Goal: Task Accomplishment & Management: Manage account settings

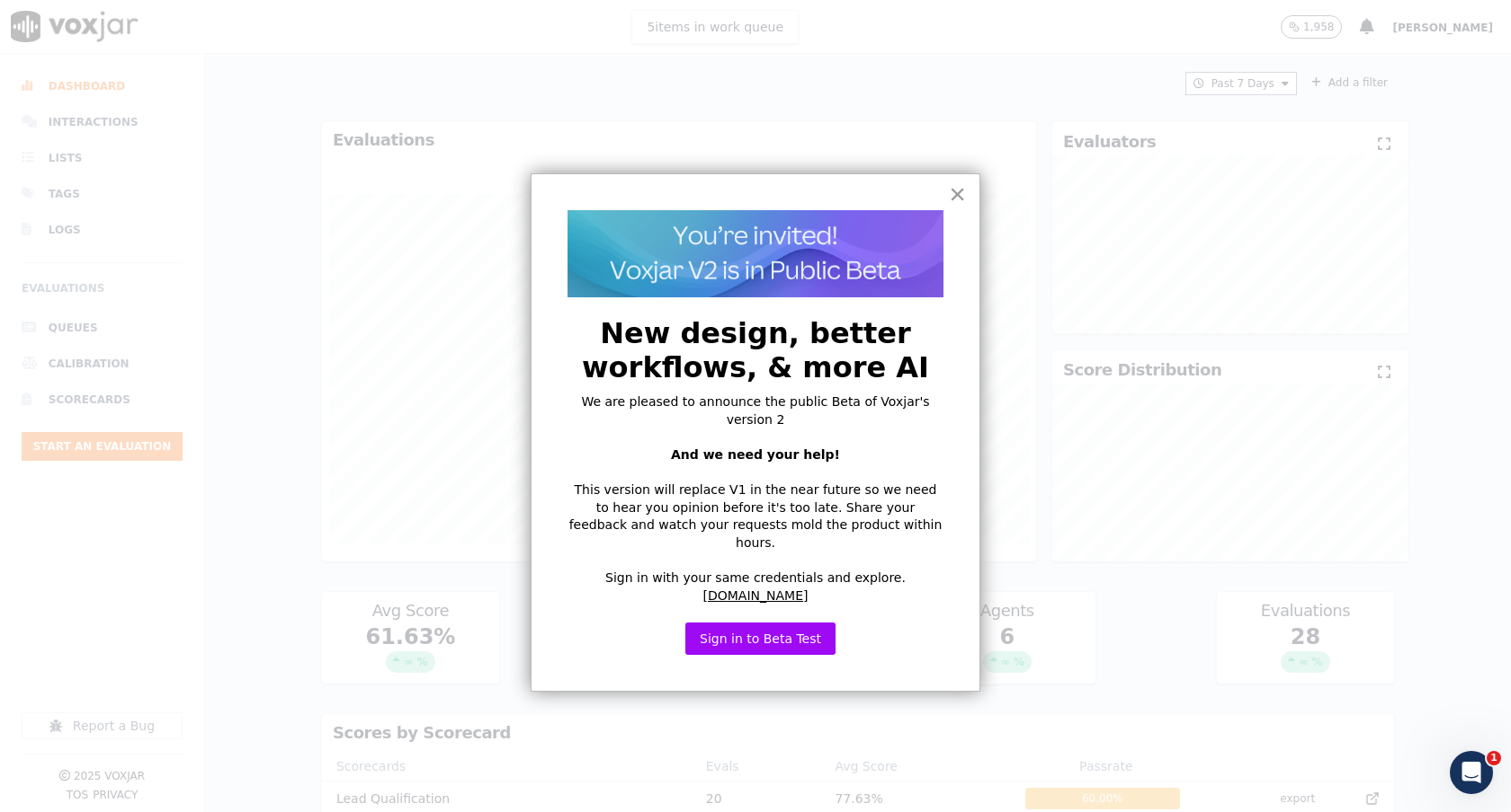
click at [957, 188] on button "×" at bounding box center [957, 194] width 17 height 29
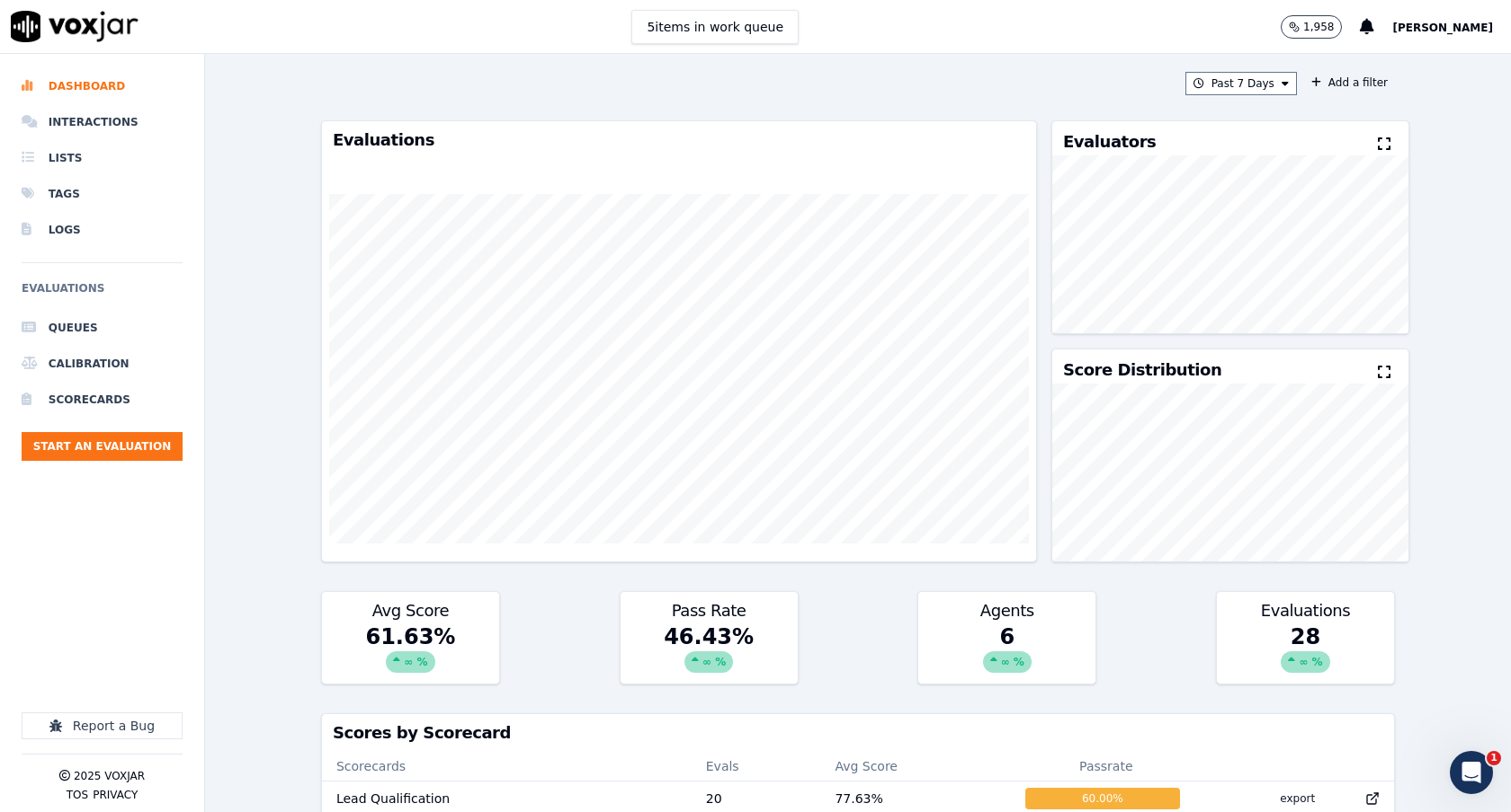
click at [1457, 27] on span "[PERSON_NAME]" at bounding box center [1442, 28] width 100 height 13
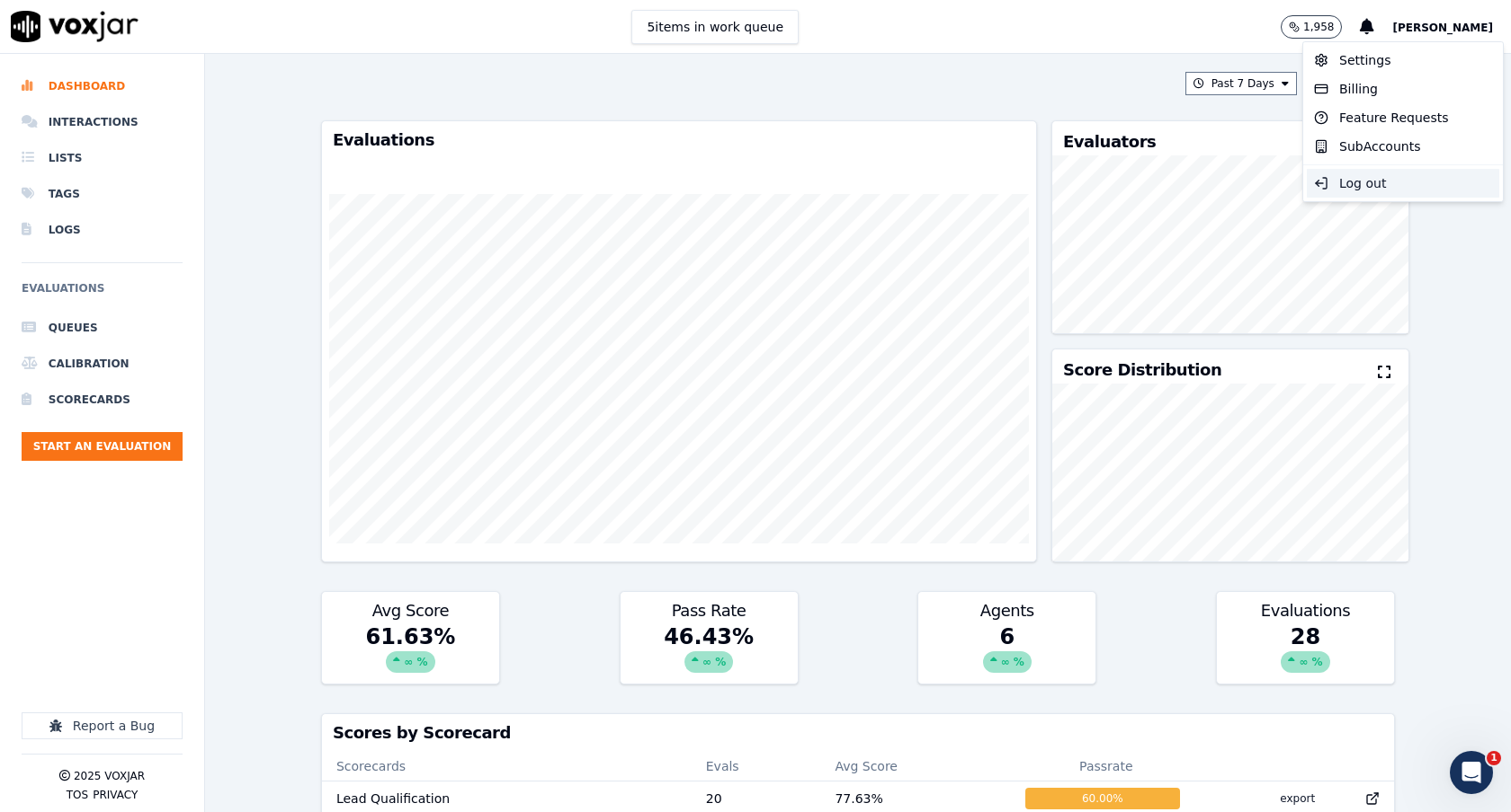
click at [1380, 184] on div "Log out" at bounding box center [1402, 183] width 192 height 29
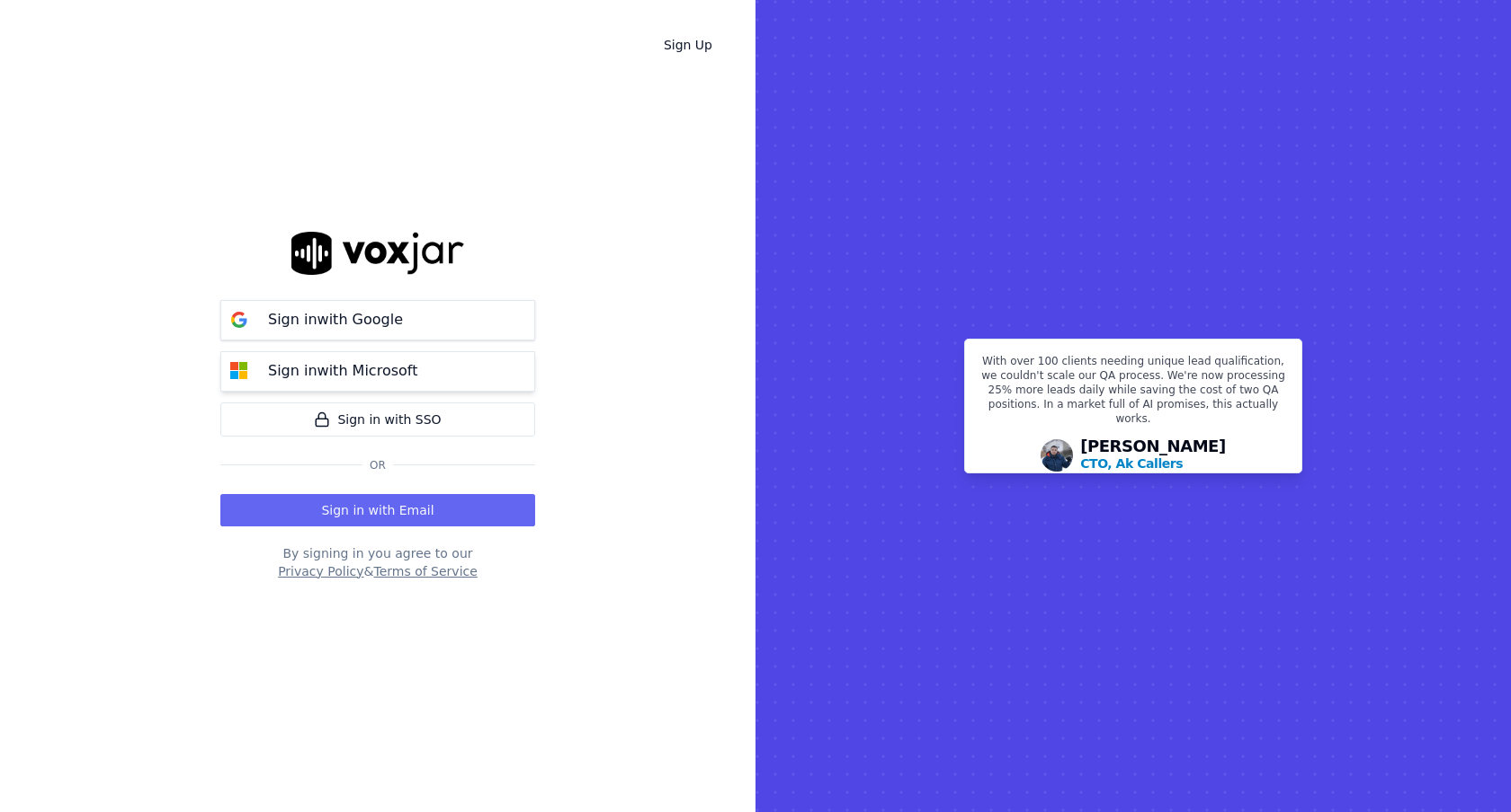
click at [500, 367] on button "Sign in with Microsoft" at bounding box center [378, 372] width 315 height 40
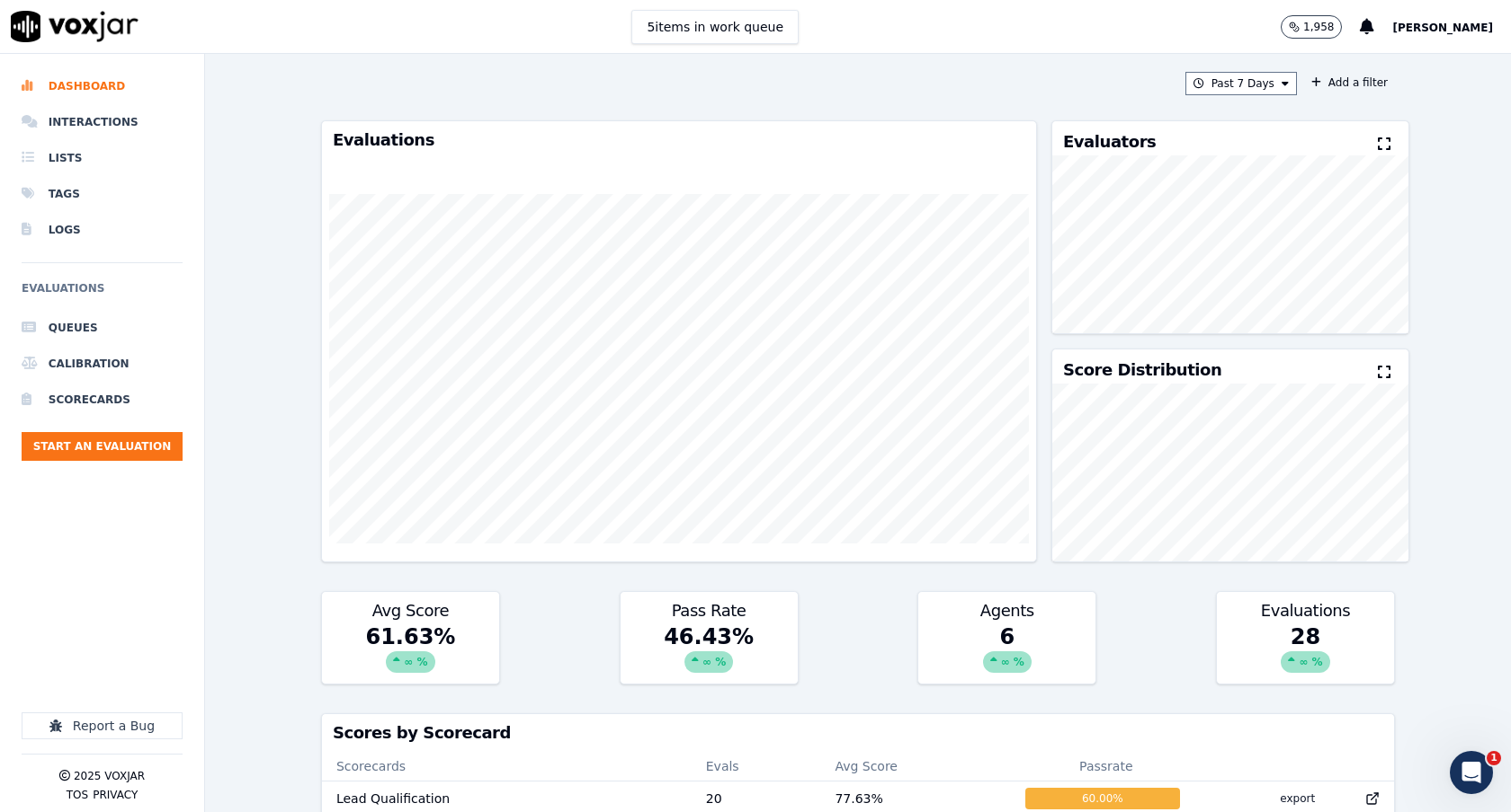
click at [1466, 20] on button "[PERSON_NAME]" at bounding box center [1451, 27] width 119 height 22
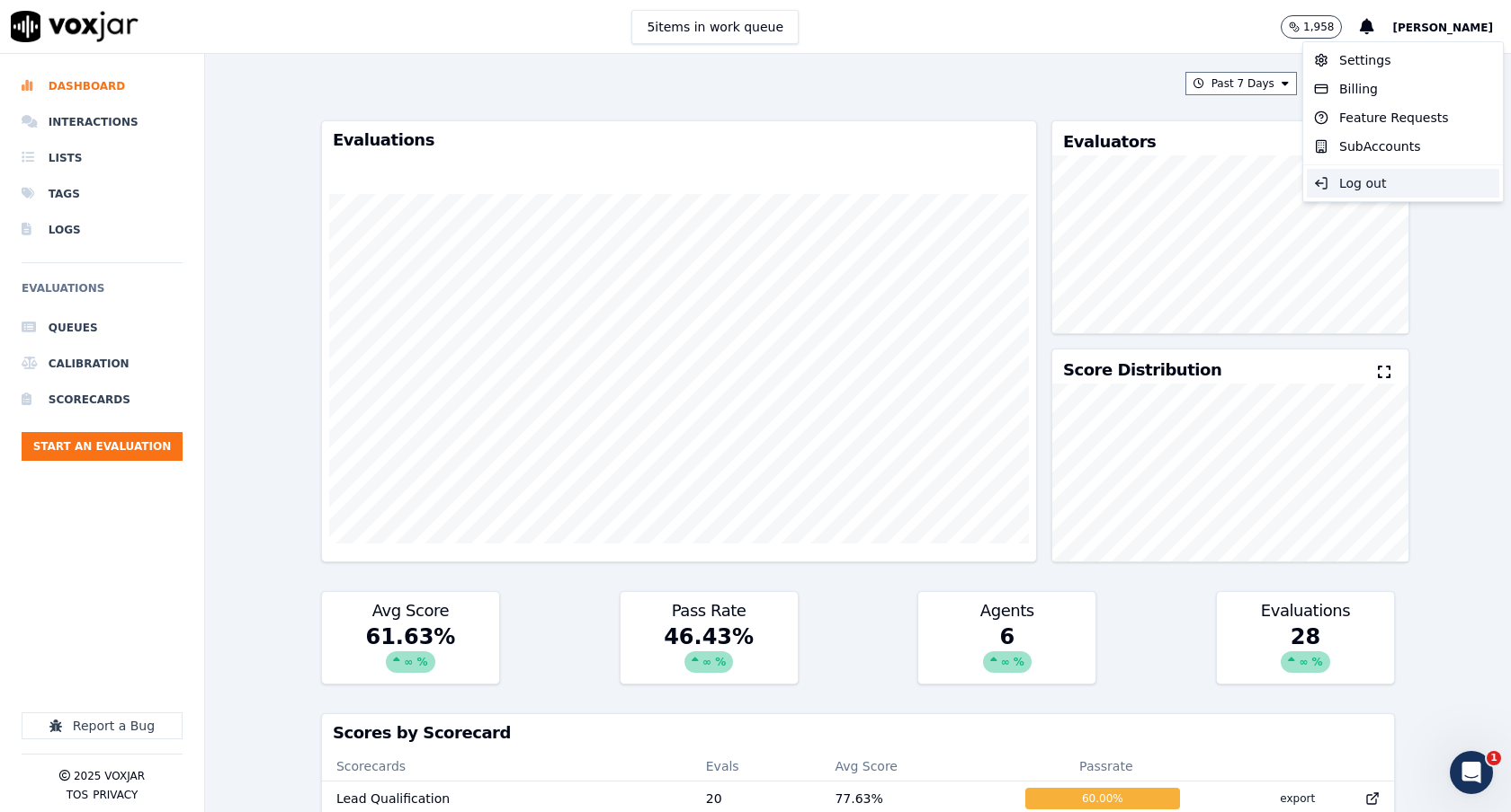
click at [1414, 176] on div "Log out" at bounding box center [1402, 183] width 192 height 29
